Goal: Transaction & Acquisition: Purchase product/service

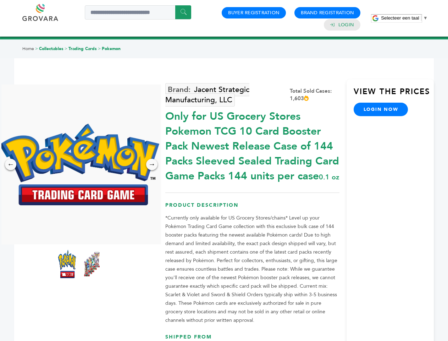
click at [404, 18] on span "Selecteer een taal" at bounding box center [400, 17] width 38 height 5
click at [79, 164] on img at bounding box center [80, 164] width 160 height 82
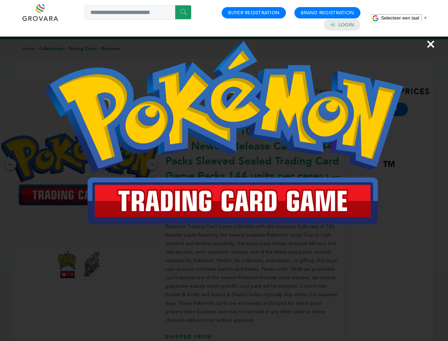
click at [11, 164] on div "×" at bounding box center [224, 170] width 448 height 341
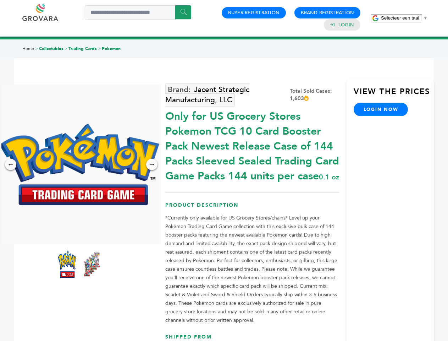
click at [152, 164] on div "→" at bounding box center [151, 164] width 11 height 11
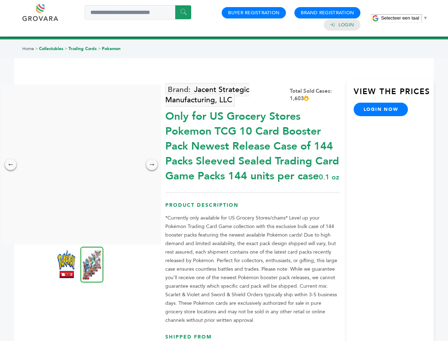
click at [67, 264] on img at bounding box center [66, 263] width 18 height 28
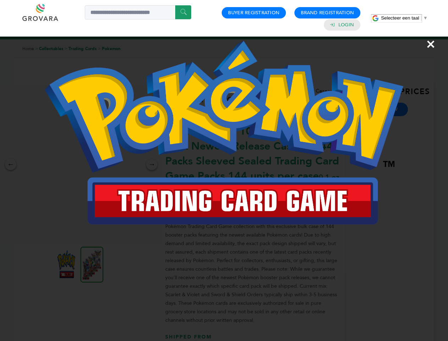
click at [92, 264] on div "×" at bounding box center [224, 170] width 448 height 341
